Goal: Task Accomplishment & Management: Manage account settings

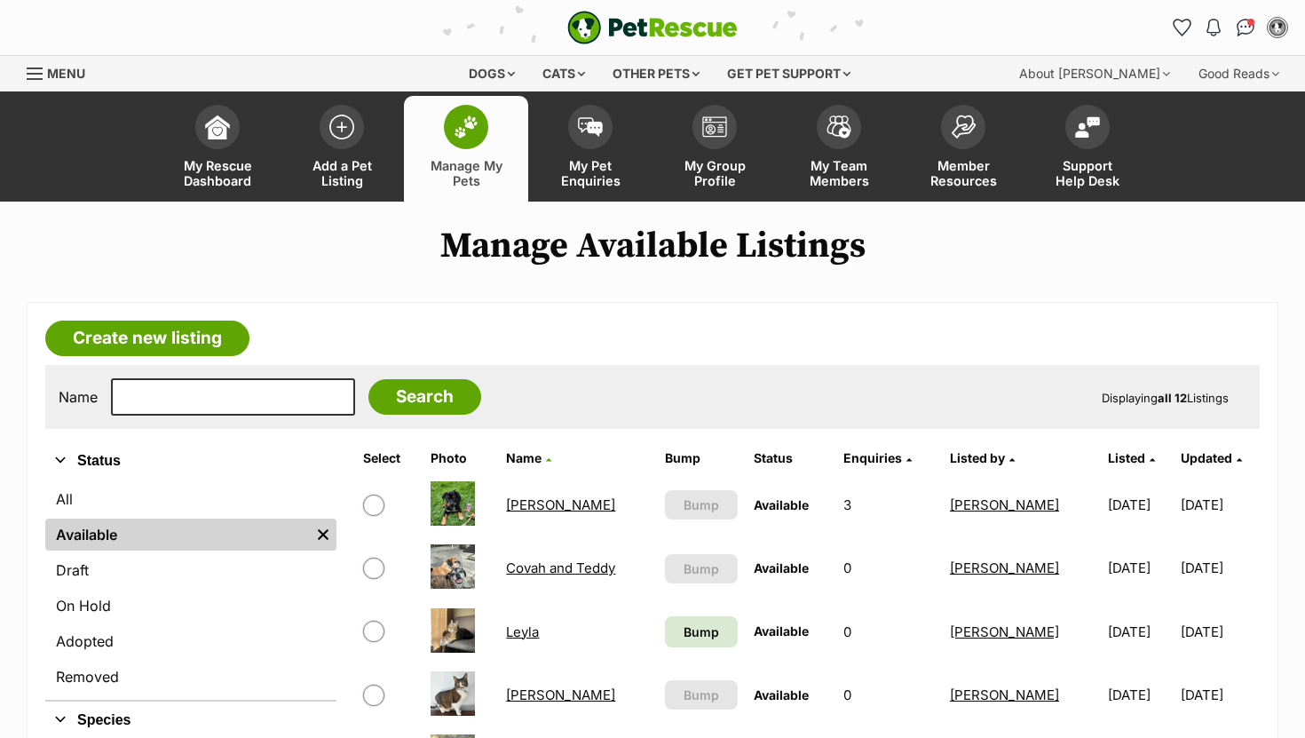
click at [512, 501] on link "Clyde" at bounding box center [560, 504] width 109 height 17
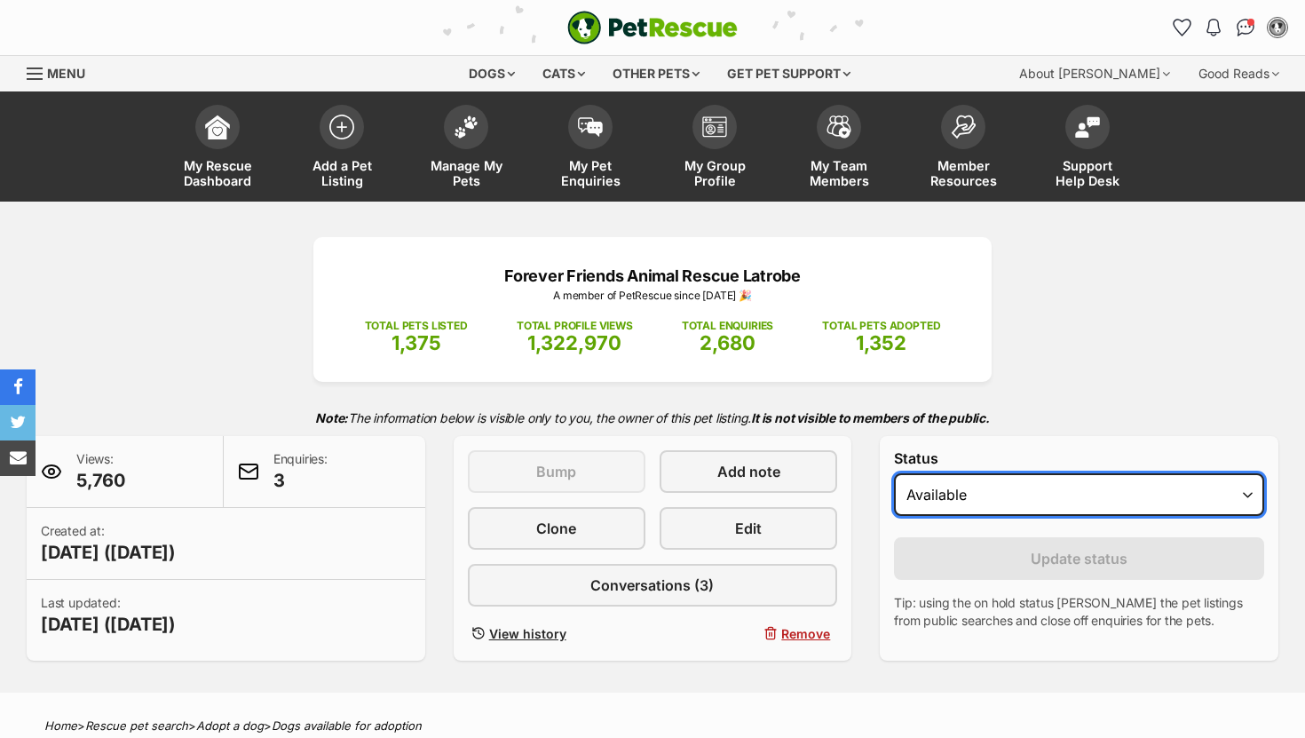
click at [940, 498] on select "Draft - not available as listing has enquires Available On hold Adopted" at bounding box center [1079, 494] width 370 height 43
select select "on_hold"
click at [894, 474] on select "Draft - not available as listing has enquires Available On hold Adopted" at bounding box center [1079, 494] width 370 height 43
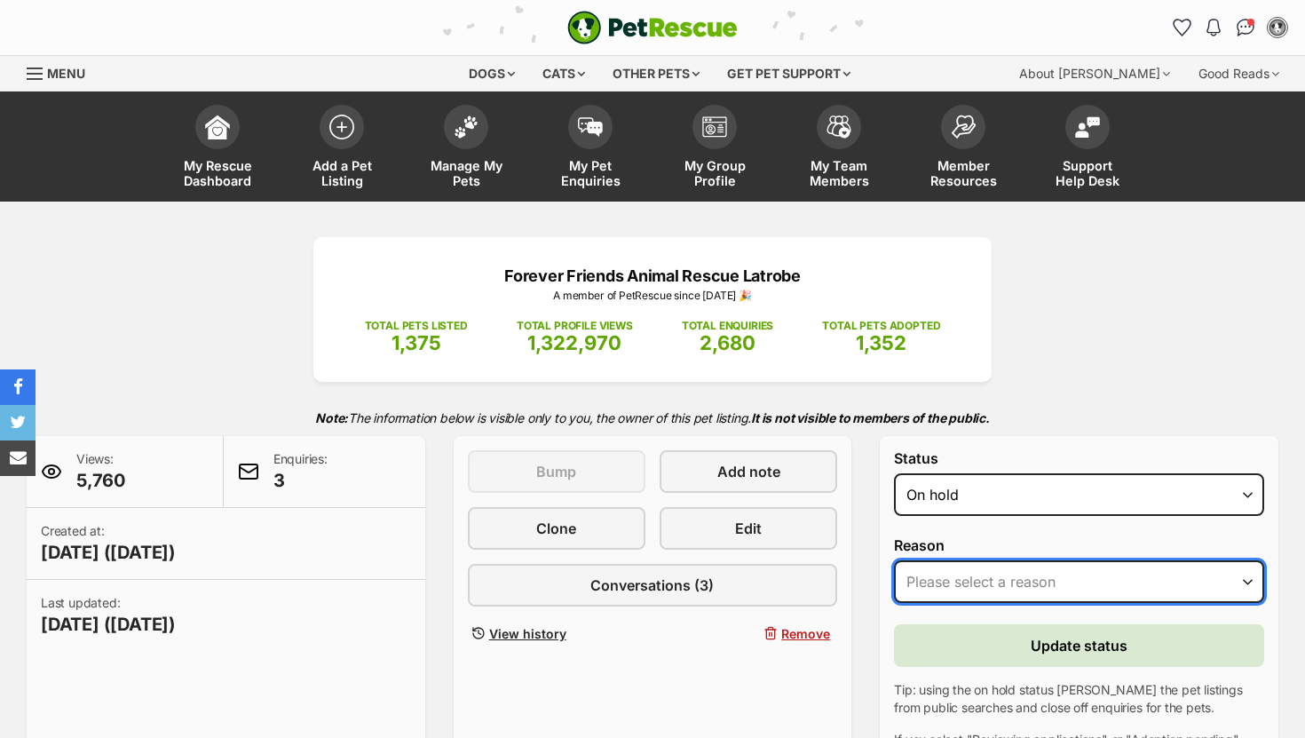
click at [939, 577] on select "Please select a reason Medical reasons Reviewing applications Adoption pending …" at bounding box center [1079, 581] width 370 height 43
select select "reviewing_applications"
click at [894, 561] on select "Please select a reason Medical reasons Reviewing applications Adoption pending …" at bounding box center [1079, 581] width 370 height 43
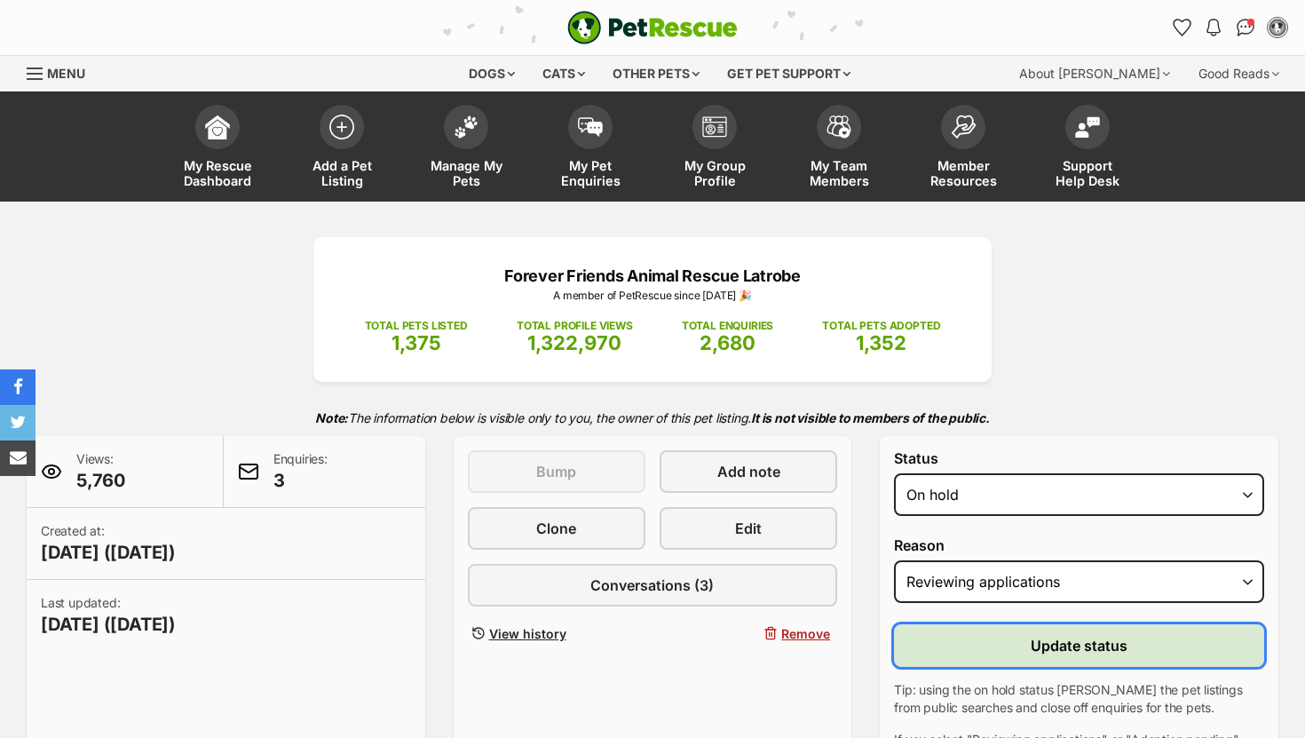
click at [955, 654] on button "Update status" at bounding box center [1079, 645] width 370 height 43
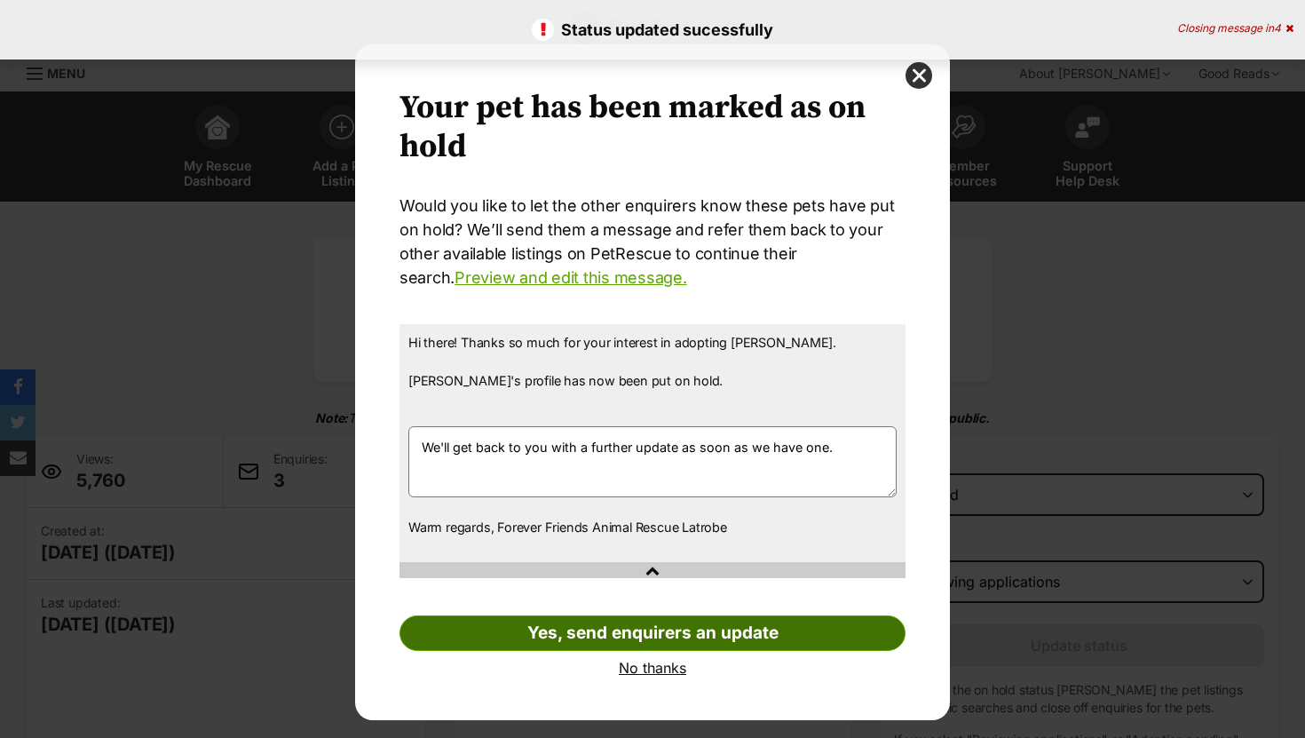
click at [517, 632] on link "Yes, send enquirers an update" at bounding box center [653, 633] width 506 height 36
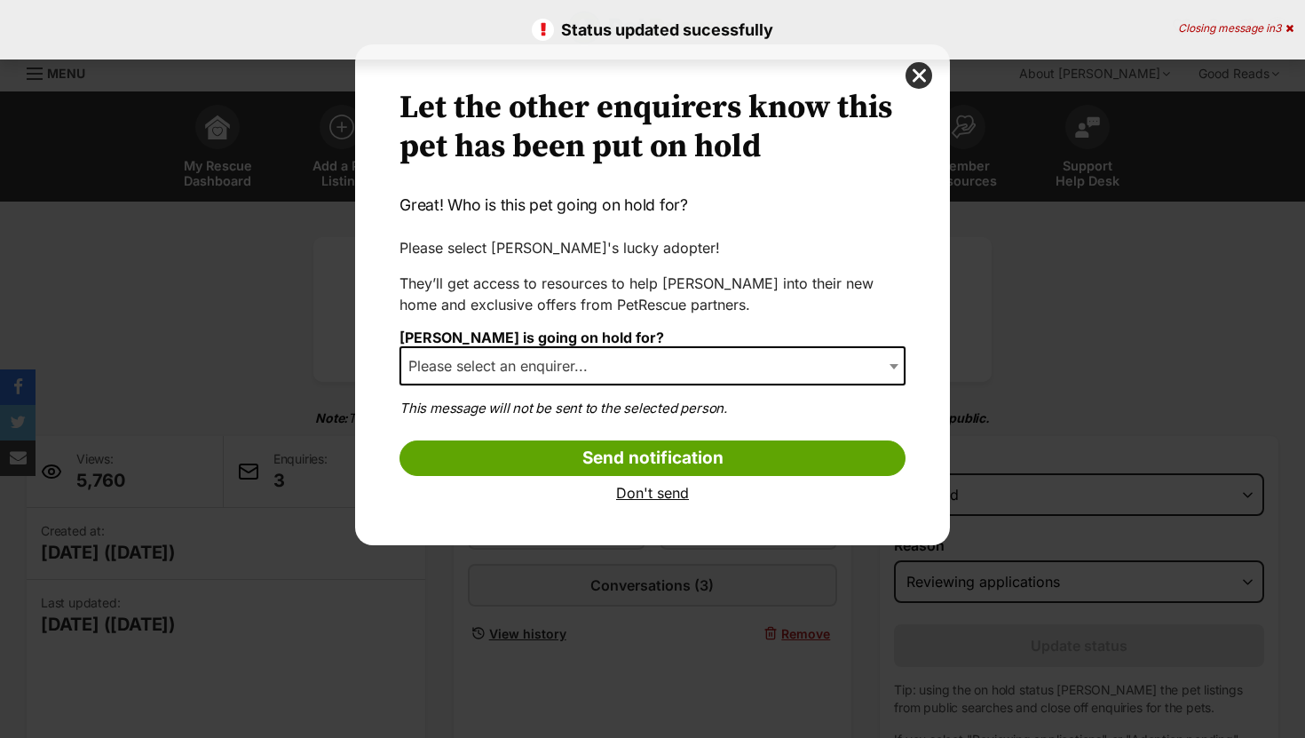
click at [505, 358] on span "Please select an enquirer..." at bounding box center [503, 365] width 204 height 25
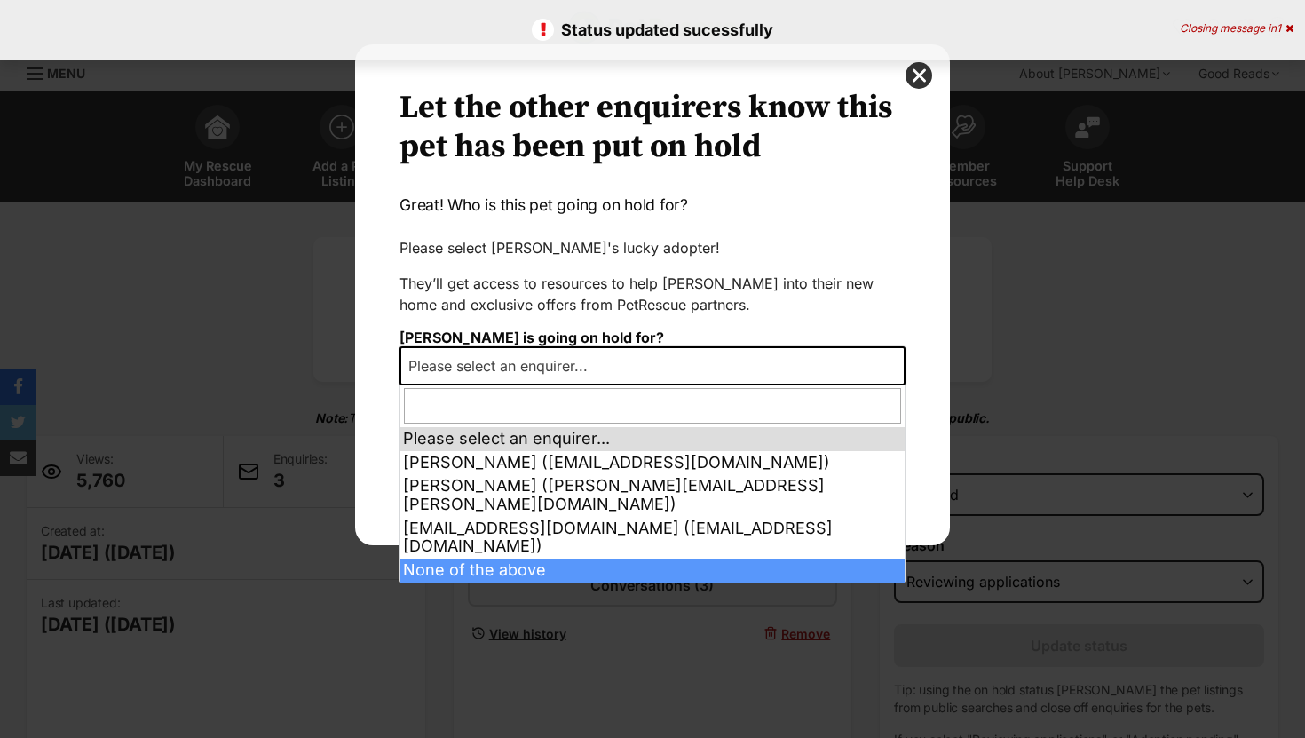
select select "other"
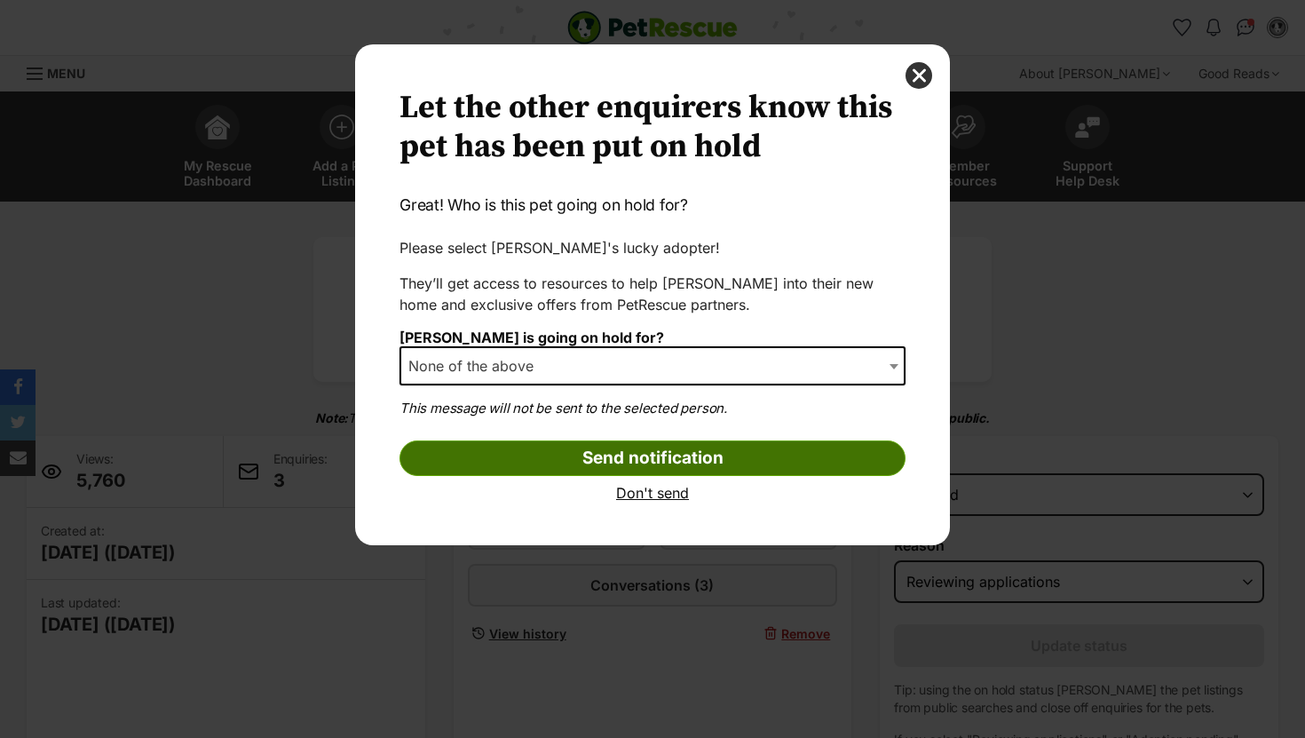
click at [510, 459] on input "Send notification" at bounding box center [653, 458] width 506 height 36
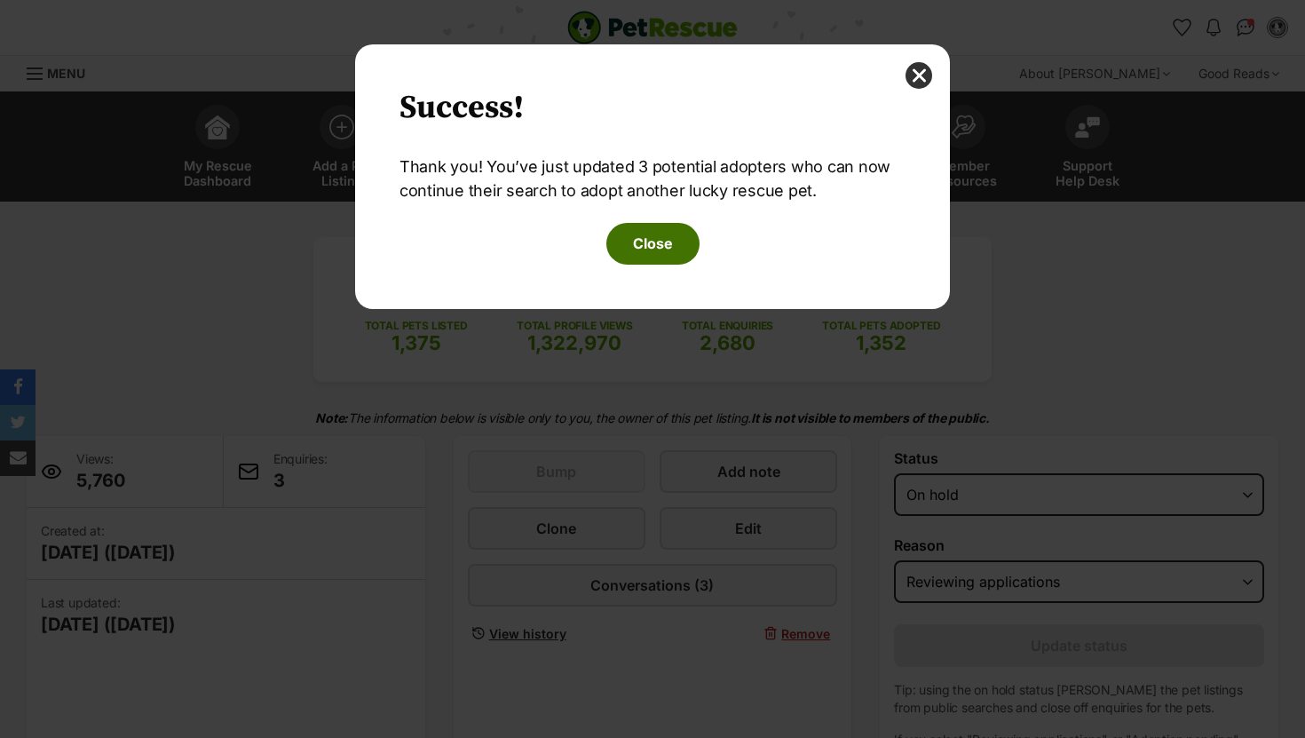
click at [657, 243] on button "Close" at bounding box center [652, 243] width 93 height 41
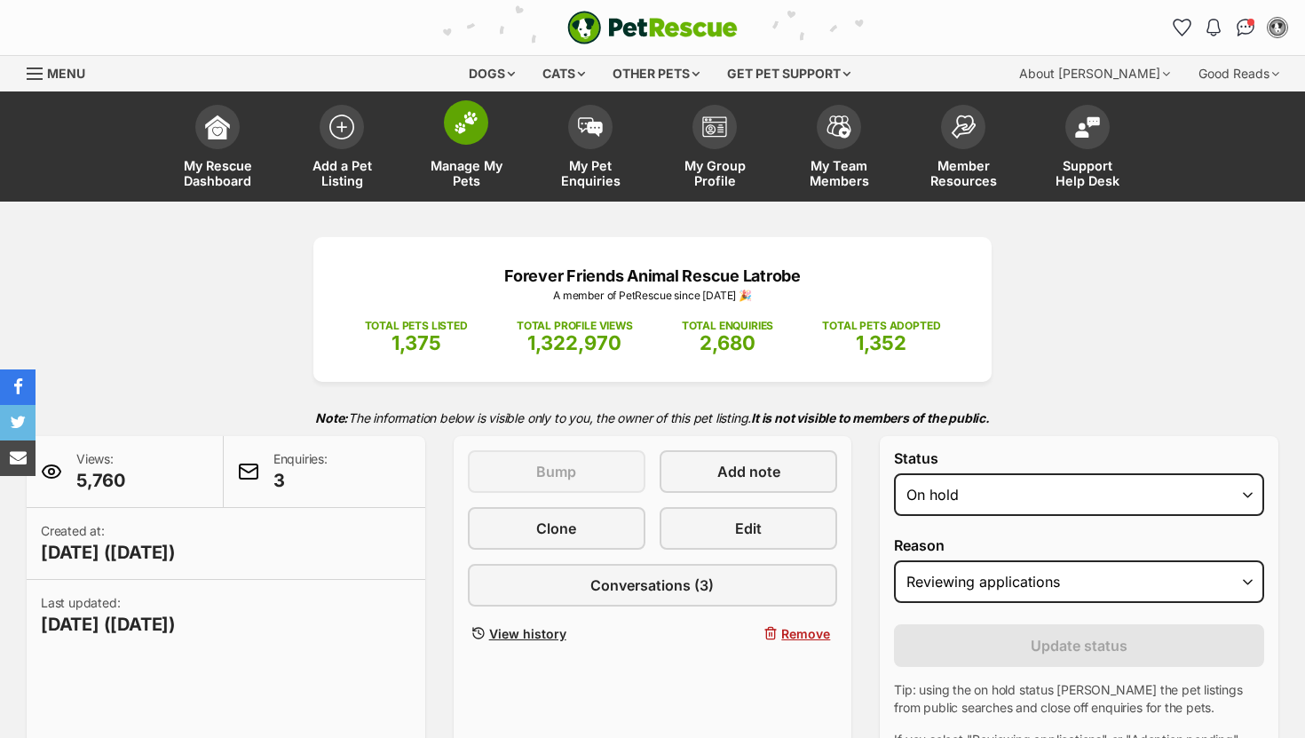
click at [453, 123] on span at bounding box center [466, 122] width 44 height 44
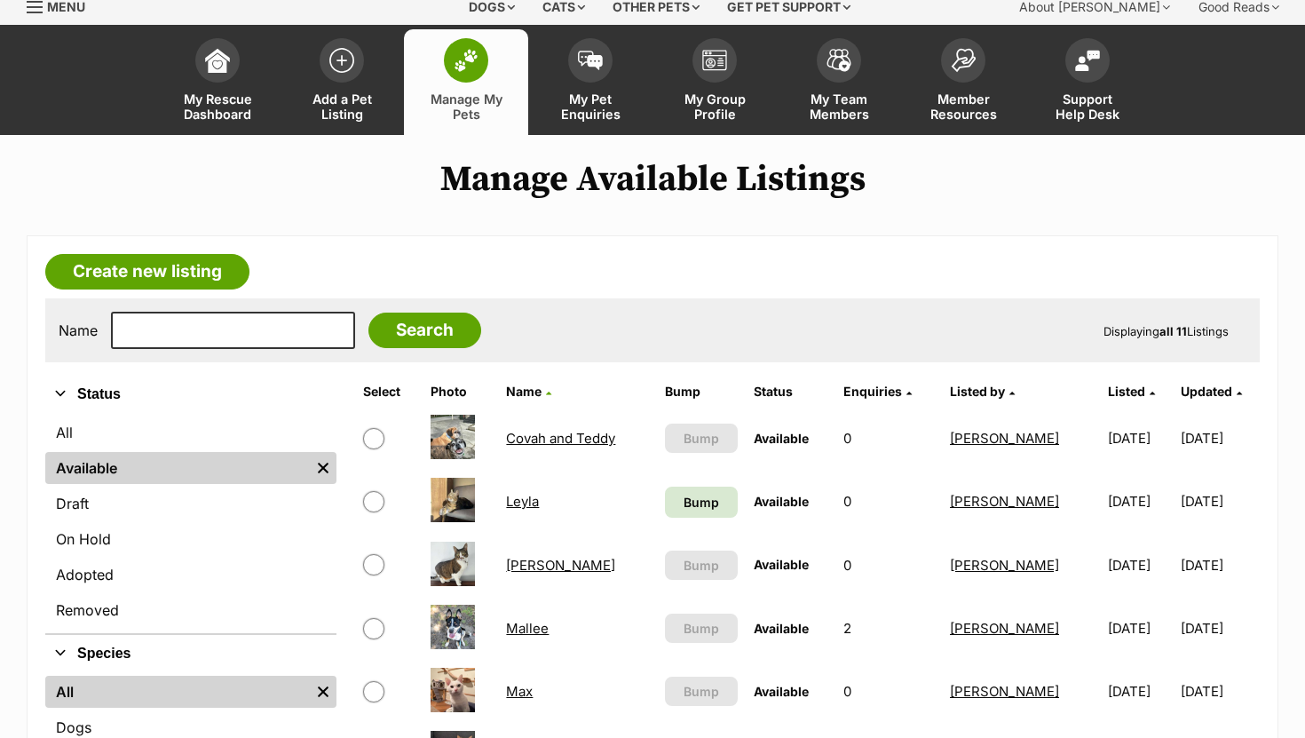
scroll to position [182, 0]
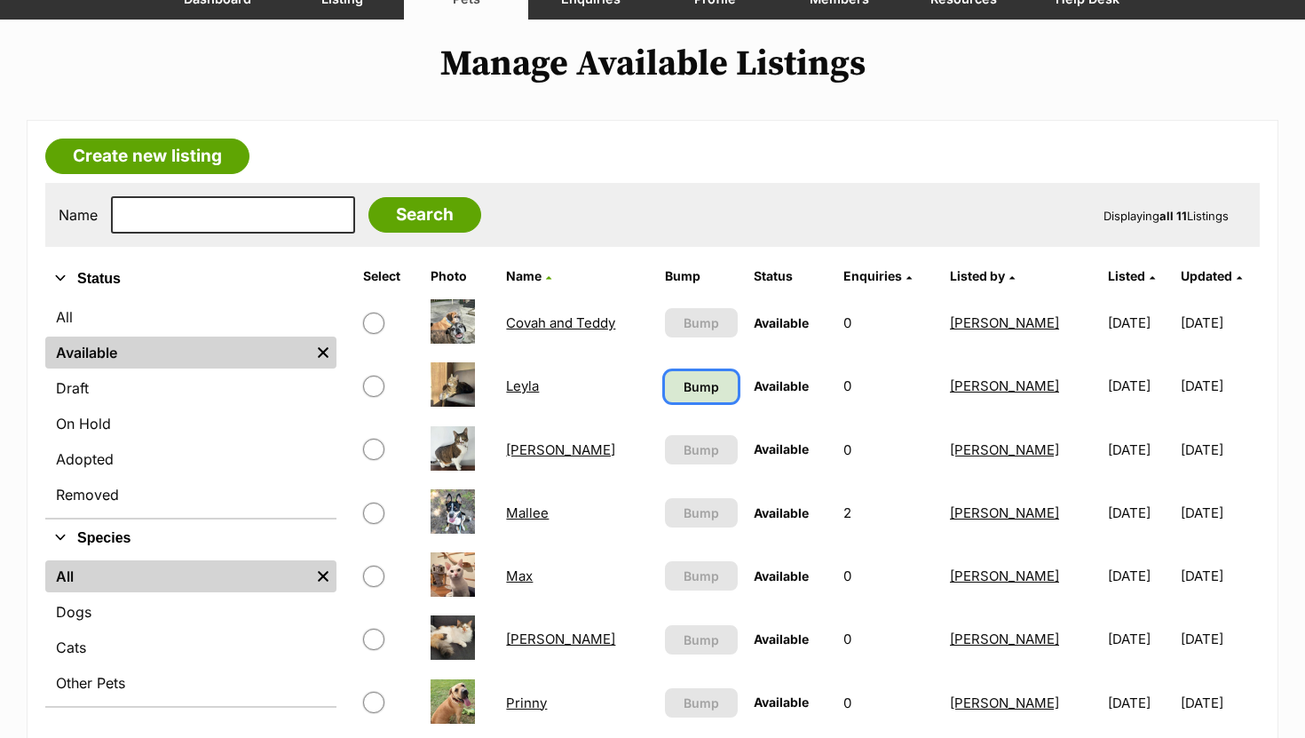
click at [694, 394] on span "Bump" at bounding box center [702, 386] width 36 height 19
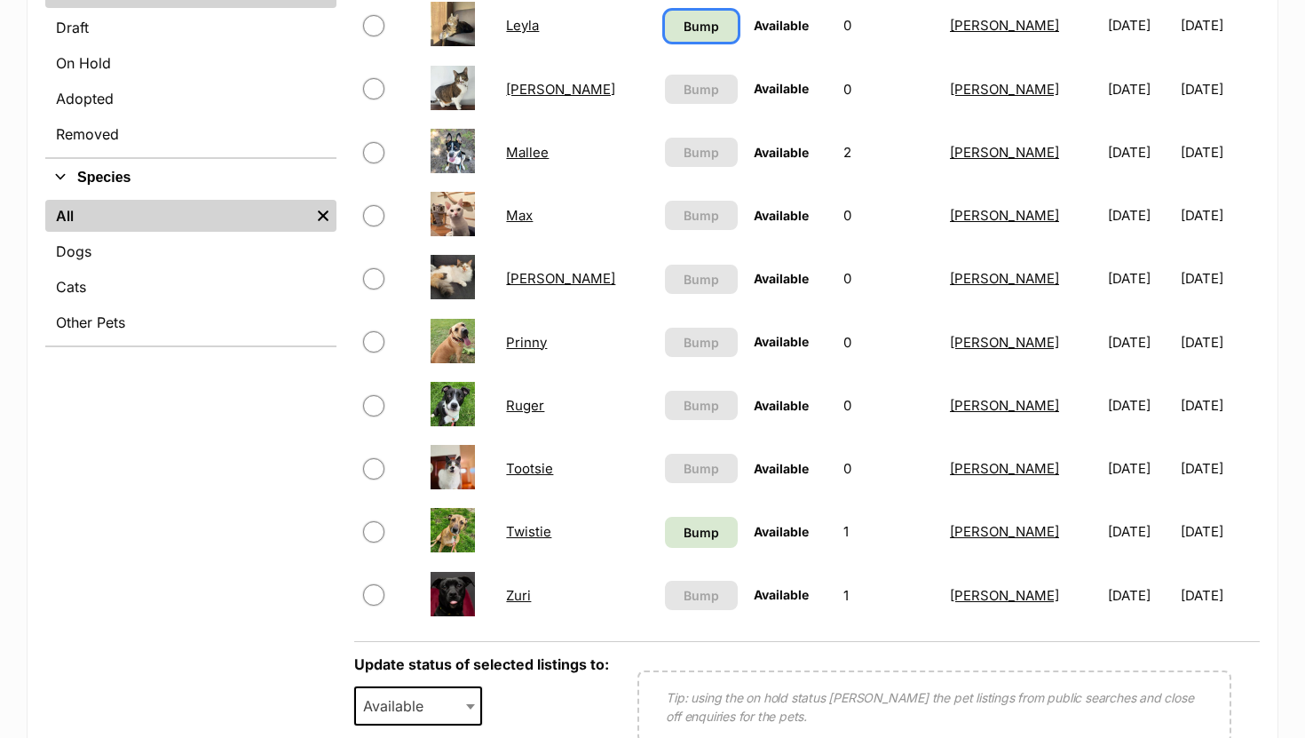
scroll to position [544, 0]
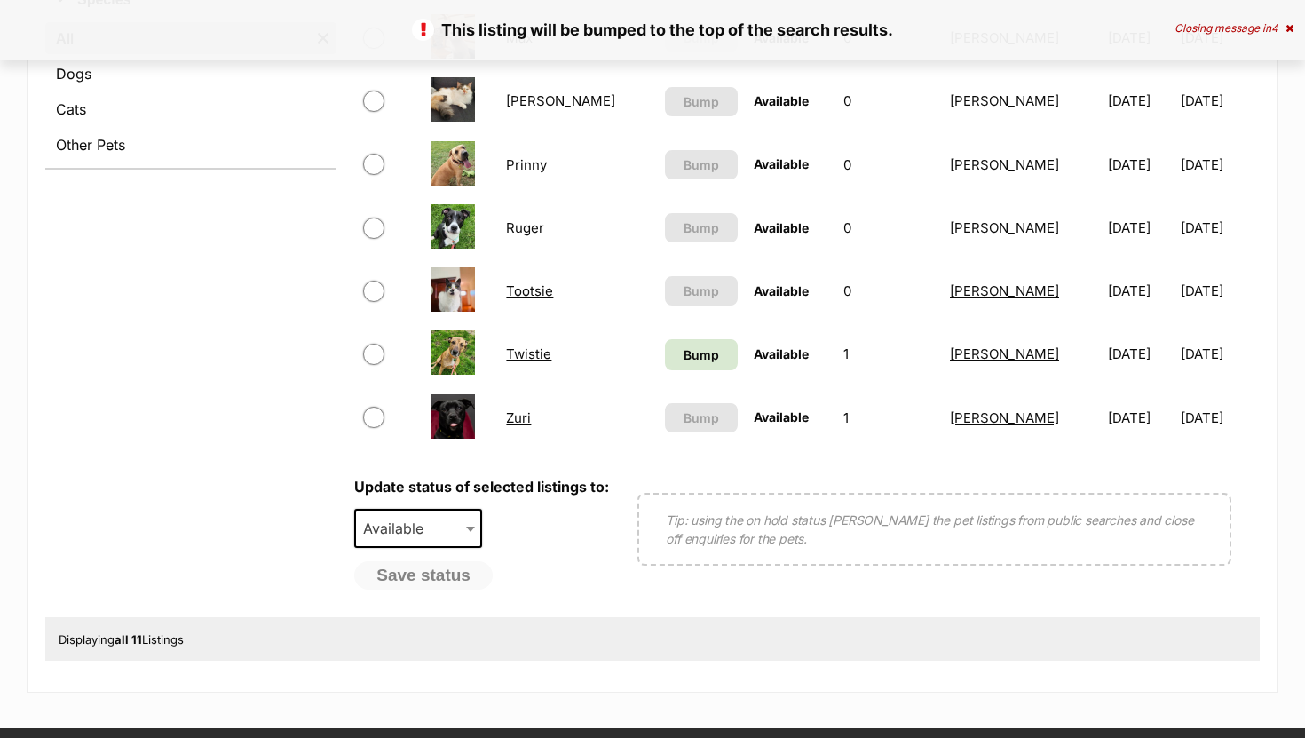
scroll to position [637, 0]
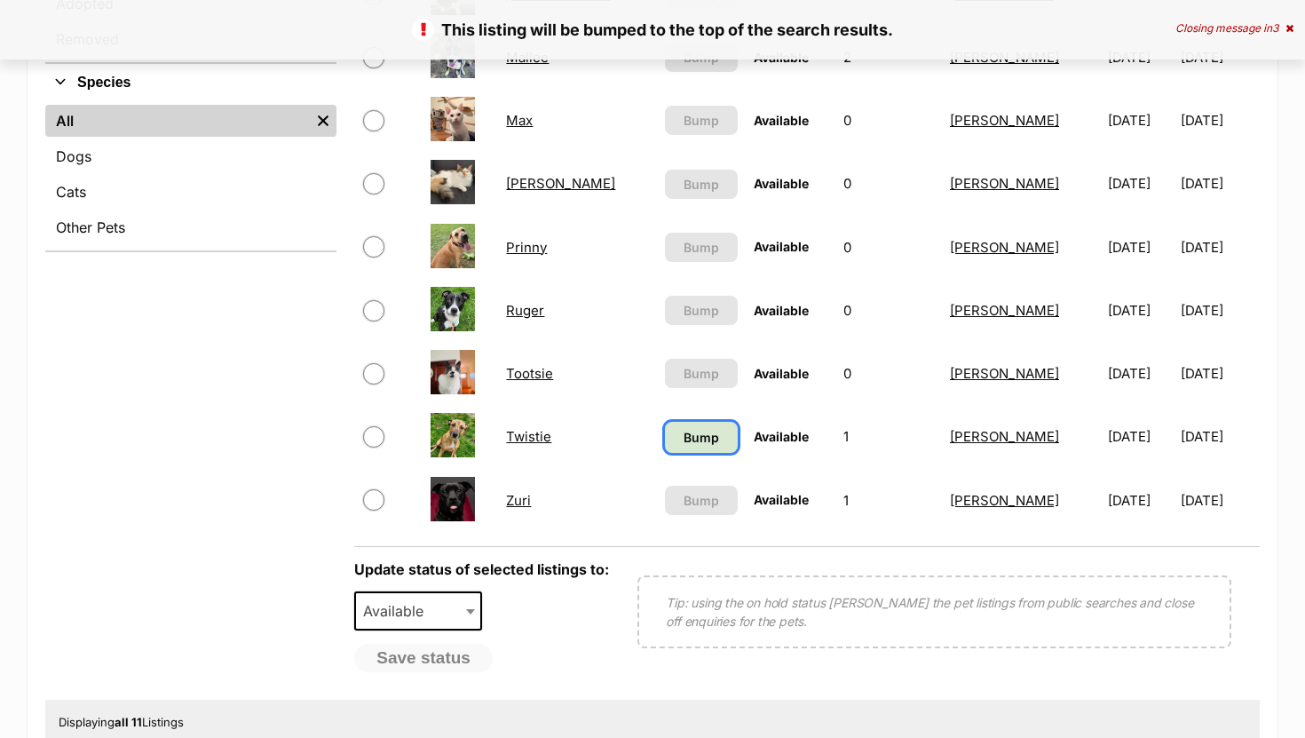
click at [684, 439] on span "Bump" at bounding box center [702, 437] width 36 height 19
